Goal: Transaction & Acquisition: Purchase product/service

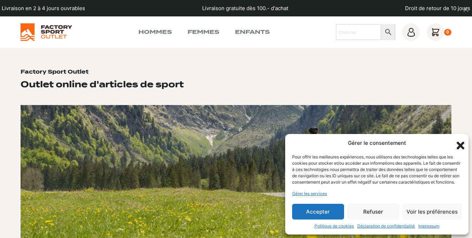
click at [318, 211] on button "Accepter" at bounding box center [318, 212] width 52 height 16
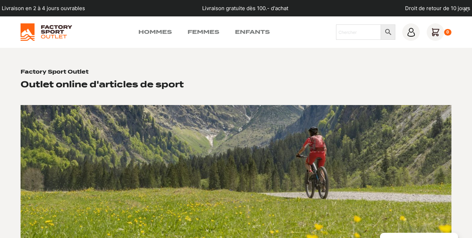
click at [466, 9] on icon "dismiss" at bounding box center [465, 9] width 5 height 5
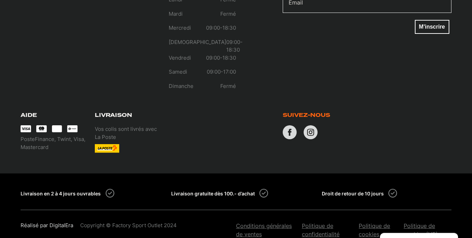
scroll to position [440, 0]
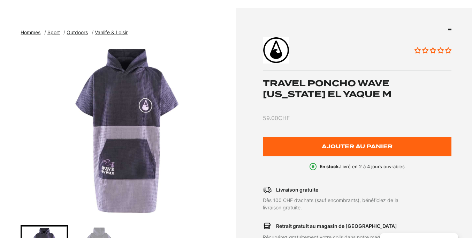
click at [357, 150] on span "Ajouter au panier" at bounding box center [357, 147] width 71 height 6
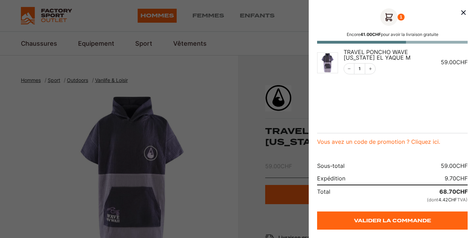
click at [464, 13] on icon "Fermer le panier" at bounding box center [464, 12] width 4 height 4
